Goal: Transaction & Acquisition: Book appointment/travel/reservation

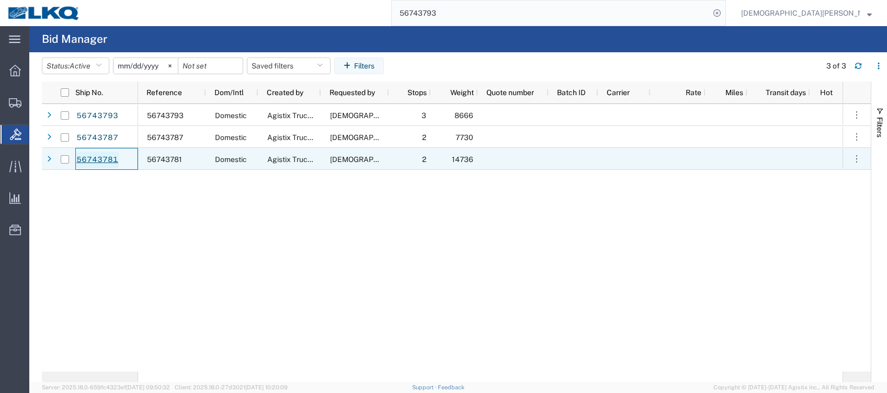
click at [102, 163] on link "56743781" at bounding box center [97, 160] width 43 height 17
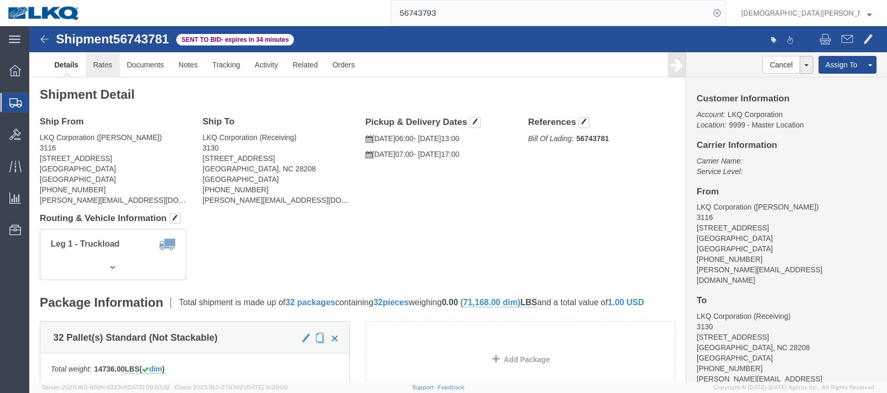
click link "Rates"
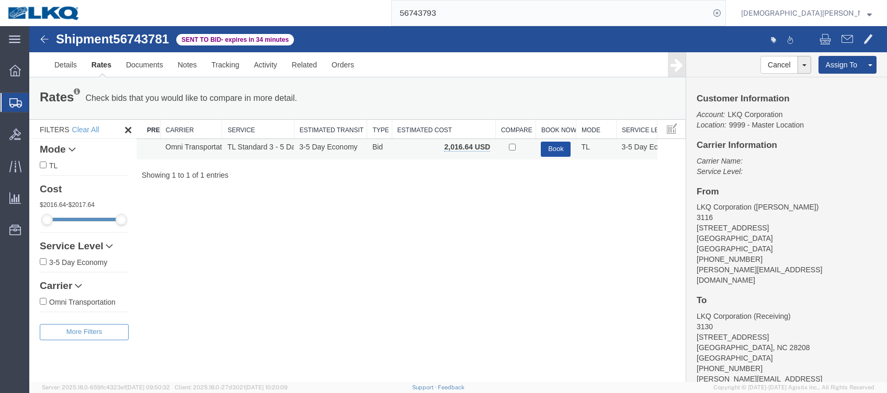
click at [561, 151] on button "Book" at bounding box center [556, 149] width 30 height 15
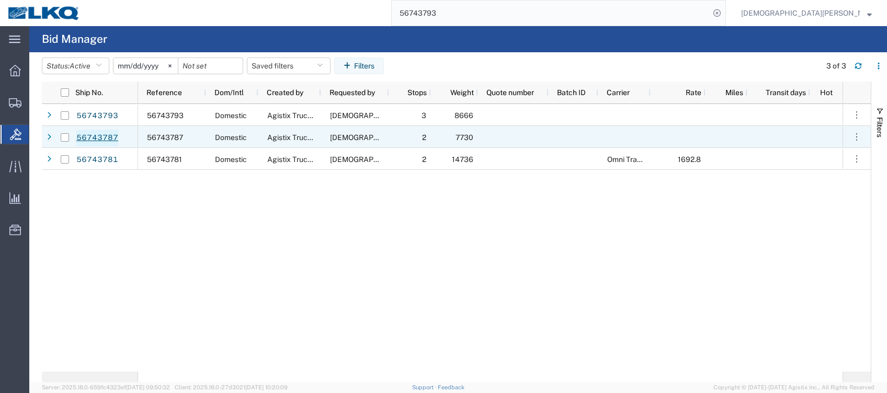
click at [104, 138] on link "56743787" at bounding box center [97, 138] width 43 height 17
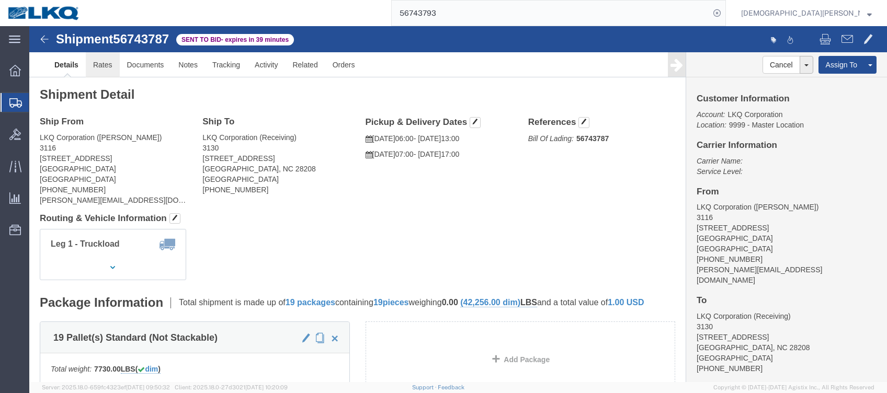
click link "Rates"
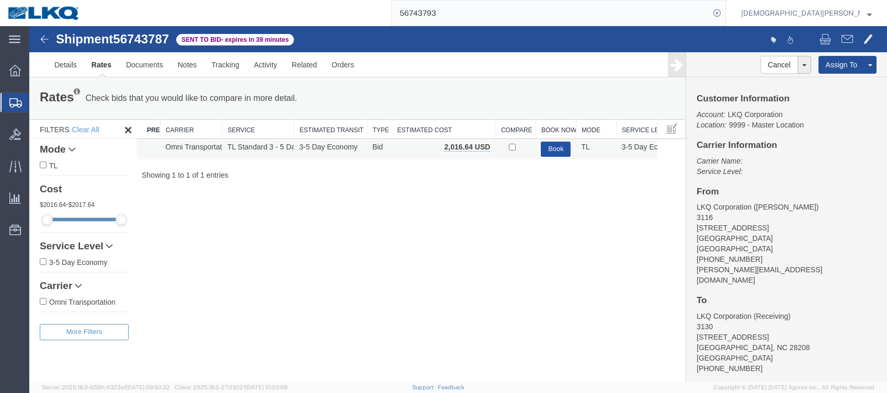
click at [556, 145] on button "Book" at bounding box center [556, 149] width 30 height 15
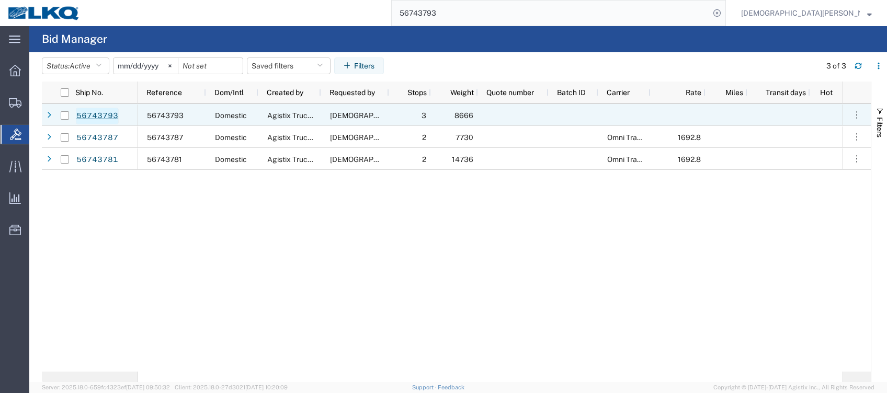
click at [96, 114] on link "56743793" at bounding box center [97, 116] width 43 height 17
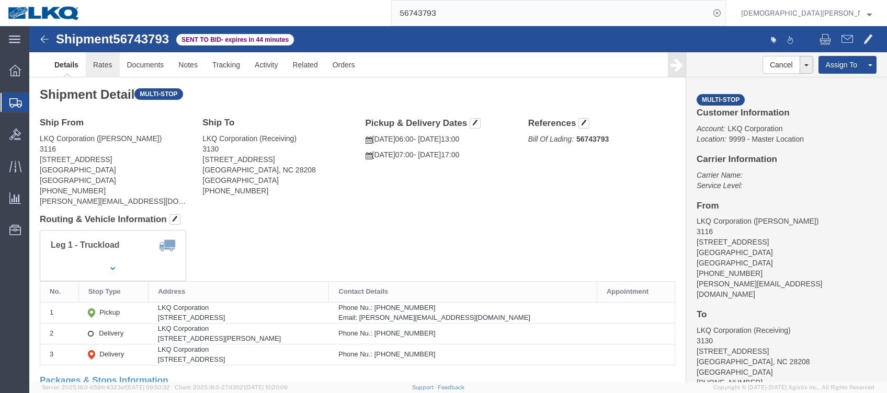
click link "Rates"
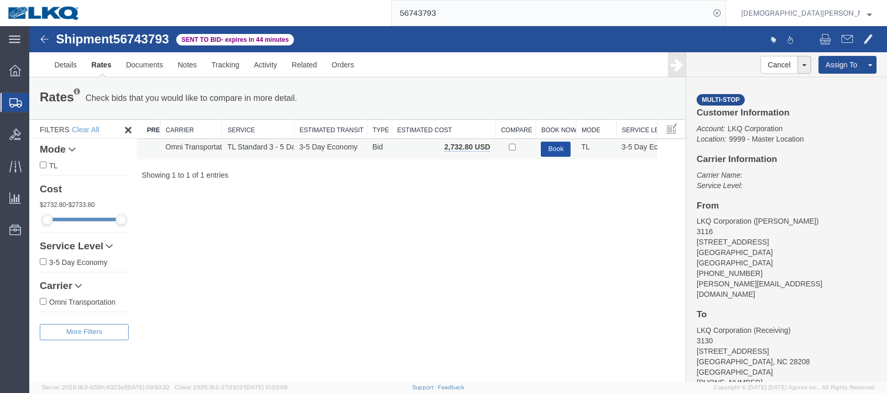
click at [556, 151] on button "Book" at bounding box center [556, 149] width 30 height 15
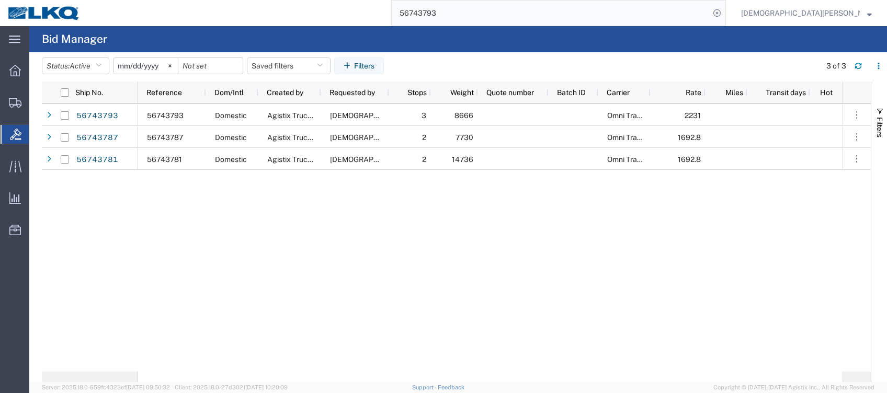
click at [558, 15] on input "56743793" at bounding box center [551, 13] width 318 height 25
type input "56699804"
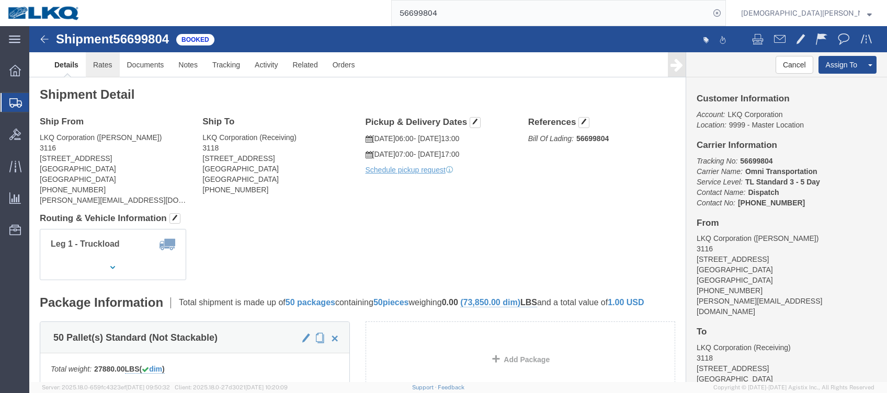
click link "Rates"
